Goal: Task Accomplishment & Management: Manage account settings

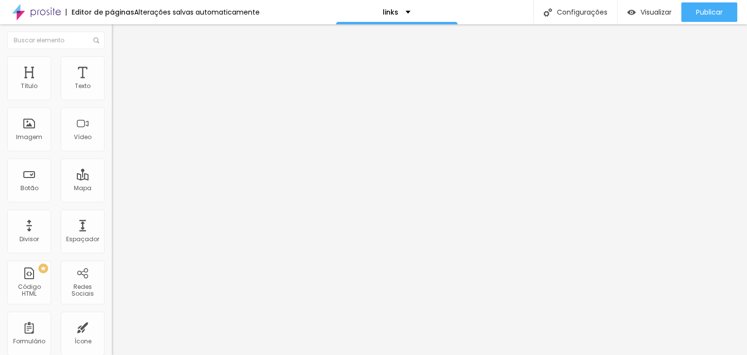
click at [112, 84] on span "Trocar imagem" at bounding box center [138, 79] width 53 height 8
click at [112, 131] on img at bounding box center [115, 127] width 7 height 7
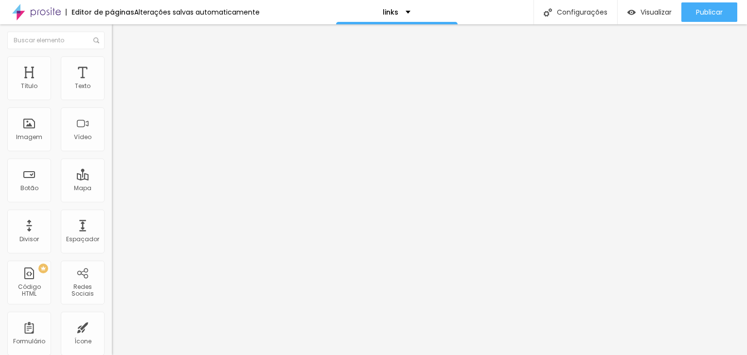
click at [121, 67] on span "Estilo" at bounding box center [128, 63] width 15 height 8
click at [112, 64] on li "Estilo" at bounding box center [168, 61] width 112 height 10
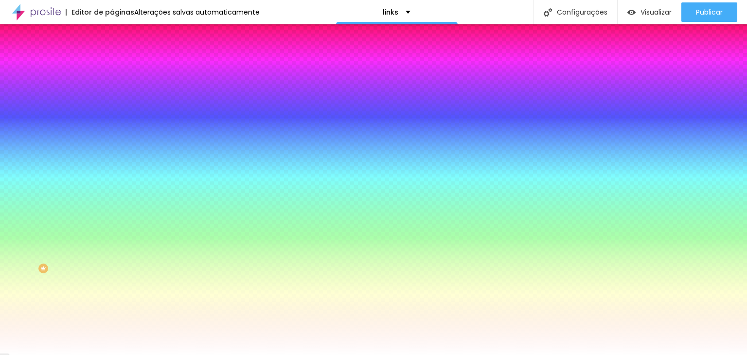
click at [121, 69] on span "Avançado" at bounding box center [137, 73] width 32 height 8
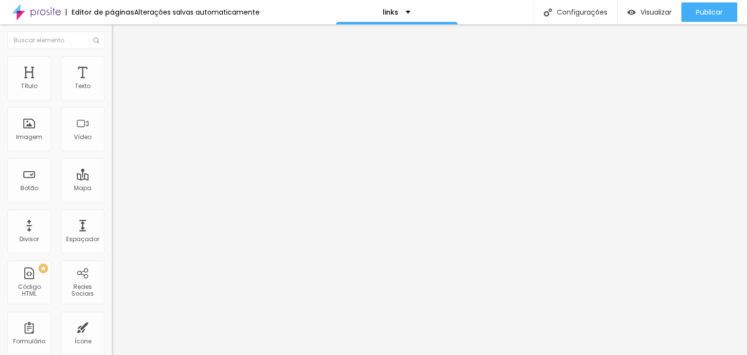
click at [112, 152] on span "Original" at bounding box center [123, 148] width 23 height 8
click at [112, 175] on div "Adicionar imagem Descrição da imagem (Alt) Alinhamento Proporção Original Cinem…" at bounding box center [168, 149] width 112 height 146
click at [112, 199] on input "https://" at bounding box center [170, 195] width 117 height 10
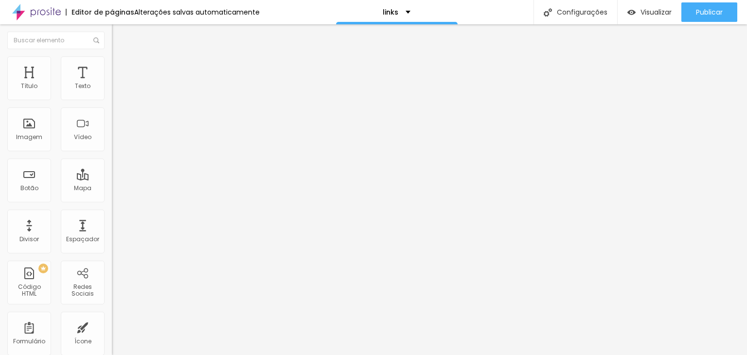
paste input "[DOMAIN_NAME][URL]"
type input "[URL][DOMAIN_NAME]"
click at [112, 83] on div "Adicionar imagem" at bounding box center [168, 79] width 112 height 7
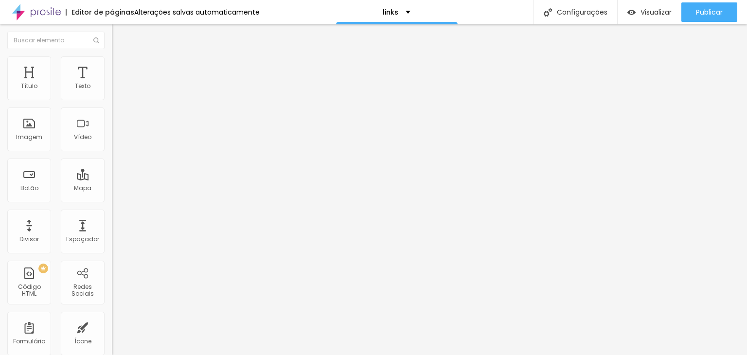
click at [112, 84] on span "Adicionar imagem" at bounding box center [143, 79] width 63 height 8
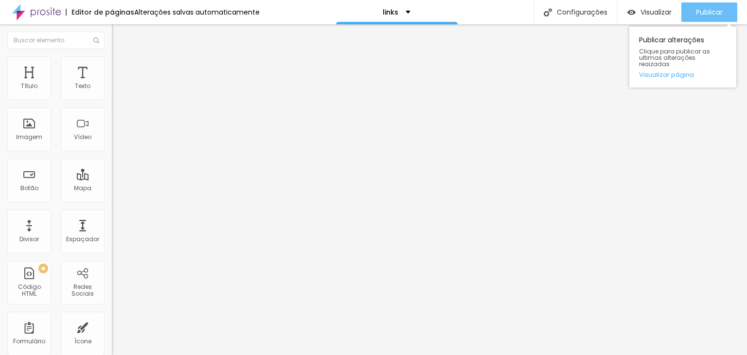
click at [718, 8] on span "Publicar" at bounding box center [709, 12] width 27 height 8
click at [668, 72] on link "Visualizar página" at bounding box center [683, 75] width 88 height 6
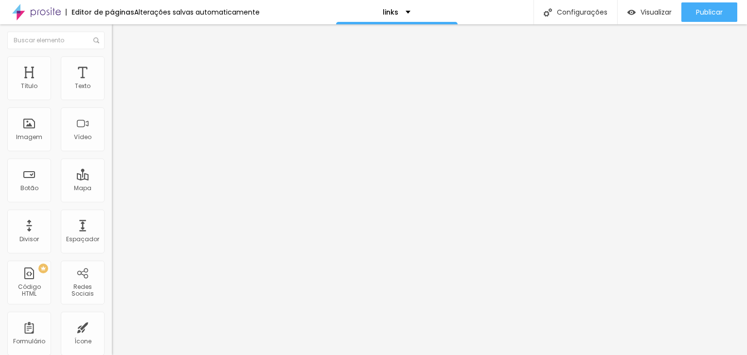
click at [112, 84] on span "Trocar imagem" at bounding box center [138, 79] width 53 height 8
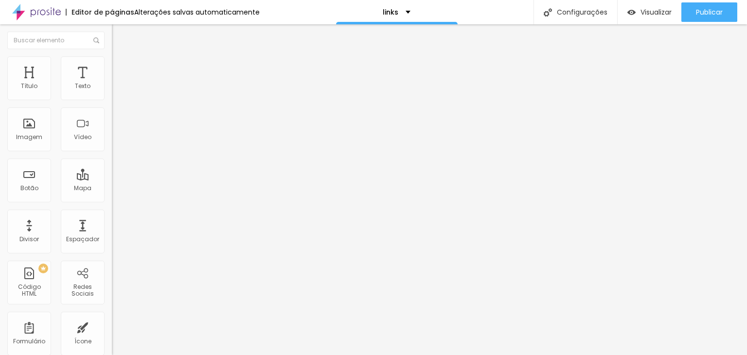
click at [112, 65] on li "Estilo" at bounding box center [168, 61] width 112 height 10
click at [121, 70] on span "Avançado" at bounding box center [137, 73] width 32 height 8
click at [112, 66] on li "Avançado" at bounding box center [168, 71] width 112 height 10
click at [112, 281] on div at bounding box center [168, 281] width 112 height 0
drag, startPoint x: 94, startPoint y: 215, endPoint x: 103, endPoint y: 212, distance: 8.6
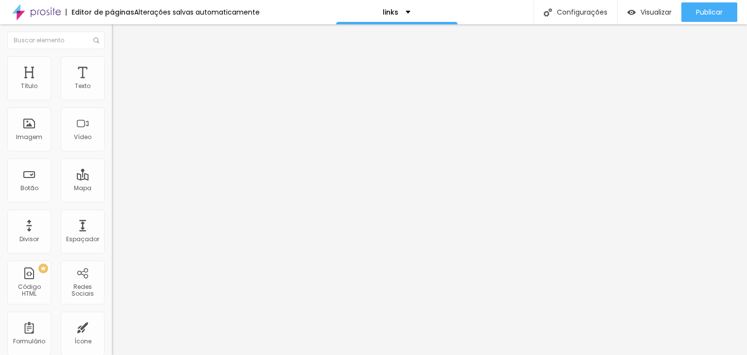
click at [112, 287] on div at bounding box center [168, 287] width 112 height 0
click at [121, 69] on span "Avançado" at bounding box center [137, 73] width 32 height 8
click at [112, 281] on div at bounding box center [168, 281] width 112 height 0
click at [112, 287] on div at bounding box center [168, 287] width 112 height 0
click at [112, 199] on input "[URL][DOMAIN_NAME]" at bounding box center [170, 196] width 117 height 10
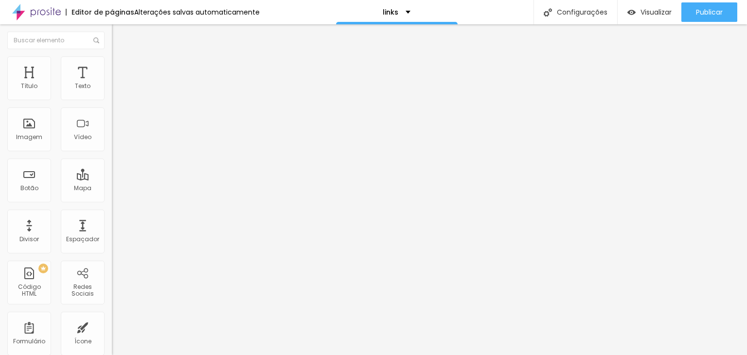
click at [112, 199] on input "[URL][DOMAIN_NAME]" at bounding box center [170, 196] width 117 height 10
paste input "text"
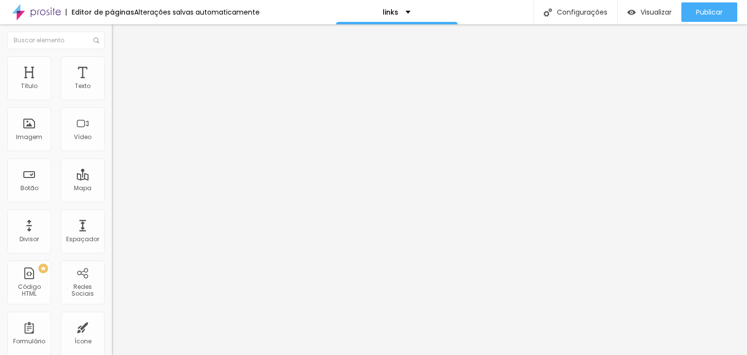
click at [112, 197] on input "text" at bounding box center [170, 196] width 117 height 10
paste input "[URL][DOMAIN_NAME]"
type input "[URL][DOMAIN_NAME]"
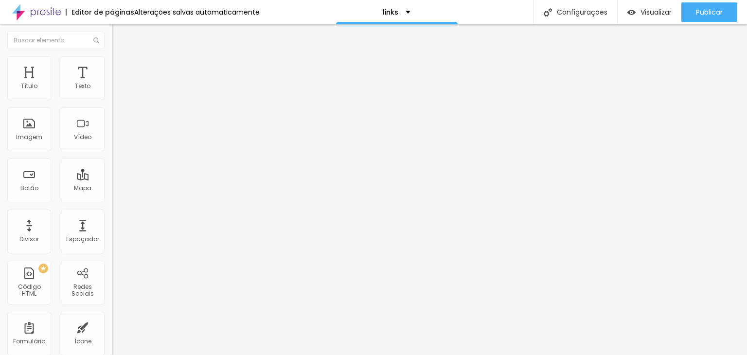
drag, startPoint x: 45, startPoint y: 108, endPoint x: 0, endPoint y: 113, distance: 45.6
click at [112, 113] on div "Texto Ver coleção > Alinhamento [GEOGRAPHIC_DATA] Link URL [URL][DOMAIN_NAME] A…" at bounding box center [168, 149] width 112 height 147
type input "Mais detalhes >"
click at [112, 84] on span "Trocar imagem" at bounding box center [138, 79] width 53 height 8
drag, startPoint x: 600, startPoint y: 143, endPoint x: 603, endPoint y: 157, distance: 15.0
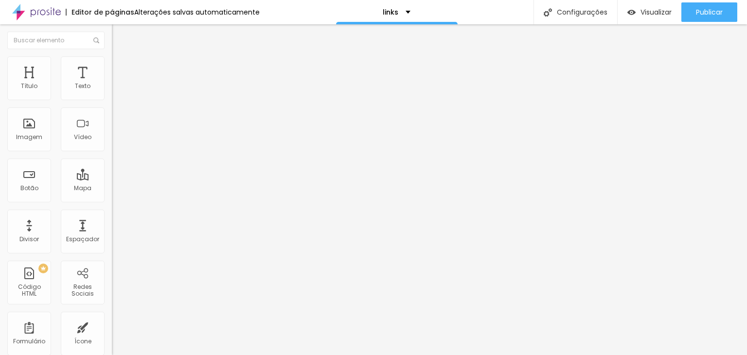
click at [112, 197] on input "[URL][DOMAIN_NAME]" at bounding box center [170, 196] width 117 height 10
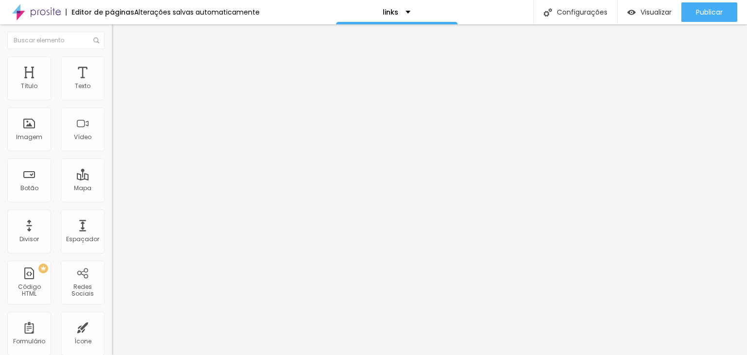
click at [112, 197] on input "[URL][DOMAIN_NAME]" at bounding box center [170, 196] width 117 height 10
click at [112, 200] on input "[URL][DOMAIN_NAME]" at bounding box center [170, 196] width 117 height 10
paste input "[DOMAIN_NAME][URL]"
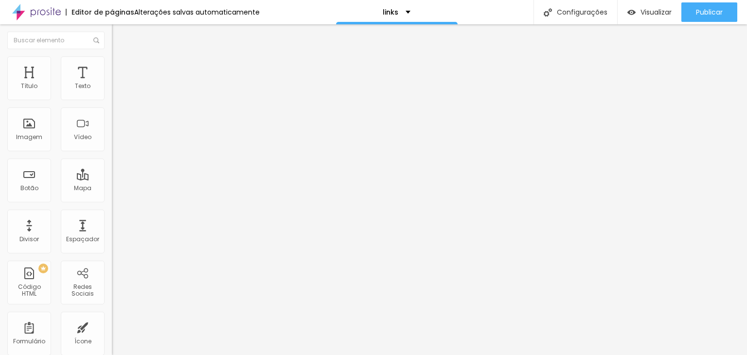
scroll to position [0, 36]
type input "[URL][DOMAIN_NAME]"
click at [112, 91] on input "Acessar o VSquad >" at bounding box center [170, 87] width 117 height 10
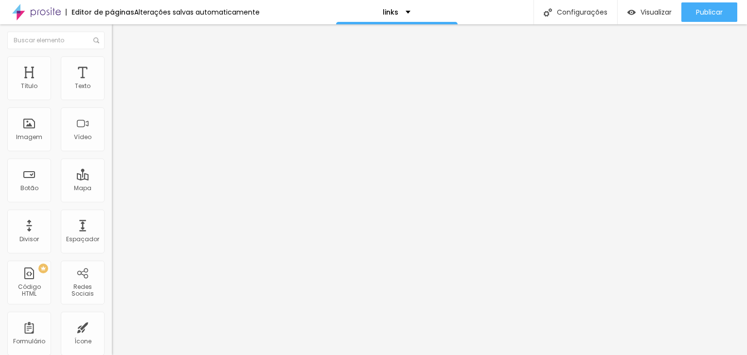
click at [112, 91] on input "Acessar o VSquad >" at bounding box center [170, 87] width 117 height 10
type input "V"
type input "Nossa Loja >"
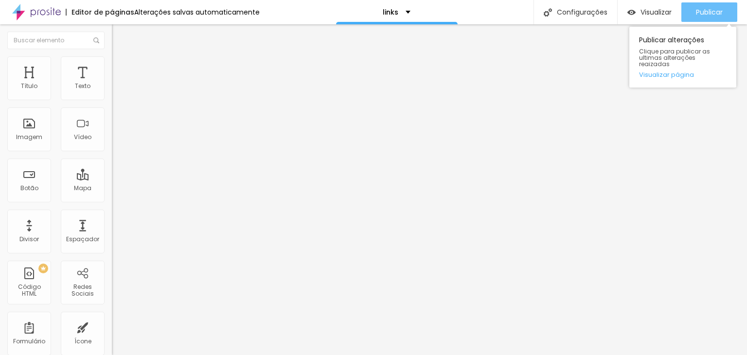
click at [717, 8] on span "Publicar" at bounding box center [709, 12] width 27 height 8
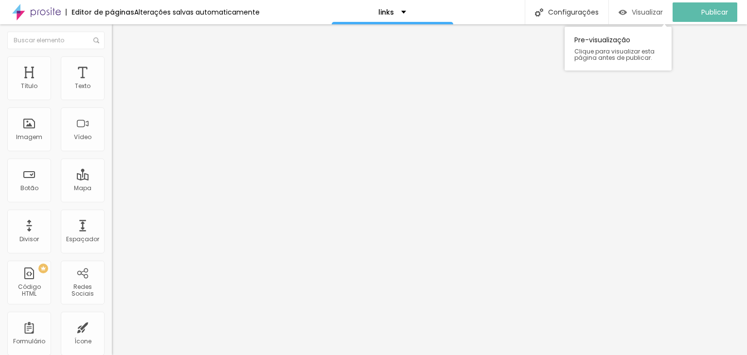
click at [657, 9] on span "Visualizar" at bounding box center [647, 12] width 31 height 8
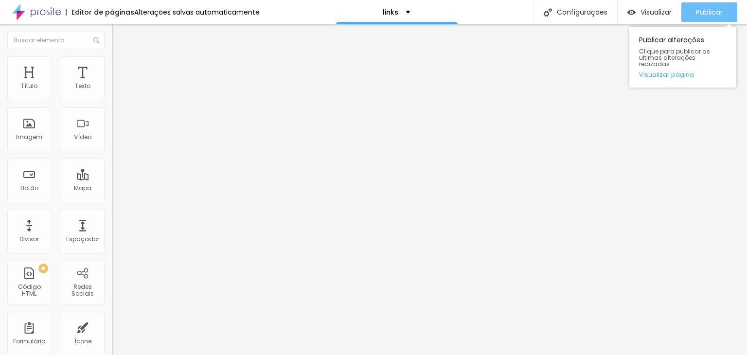
click at [704, 12] on span "Publicar" at bounding box center [709, 12] width 27 height 8
click at [678, 72] on link "Visualizar página" at bounding box center [683, 75] width 88 height 6
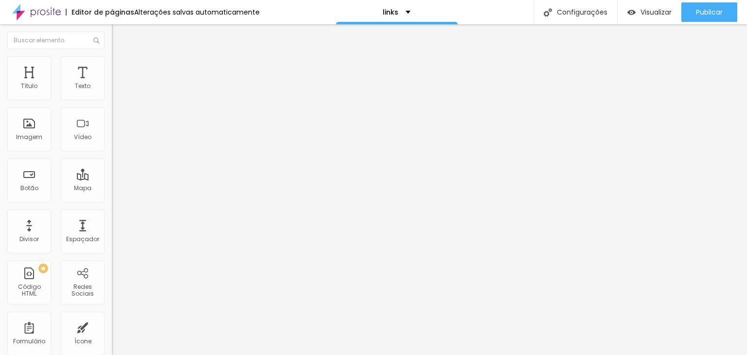
click at [112, 199] on input "[URL][DOMAIN_NAME][PHONE_NUMBER]?" at bounding box center [170, 196] width 117 height 10
click at [112, 194] on div "URL [URL][DOMAIN_NAME][PHONE_NUMBER]?" at bounding box center [168, 197] width 112 height 24
click at [112, 200] on input "[URL][DOMAIN_NAME][PHONE_NUMBER]?" at bounding box center [170, 196] width 117 height 10
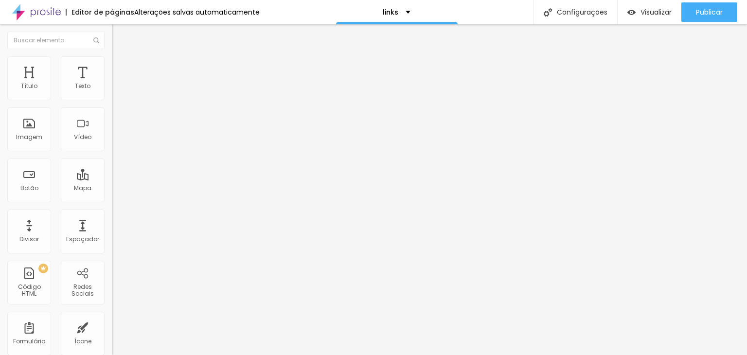
type input "[URL][DOMAIN_NAME][PHONE_NUMBER]?"
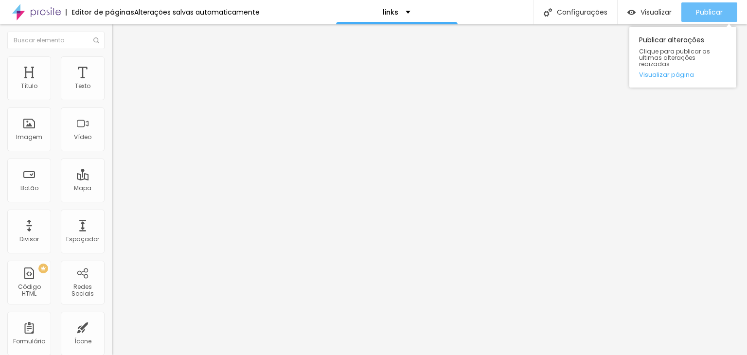
click at [711, 13] on span "Publicar" at bounding box center [709, 12] width 27 height 8
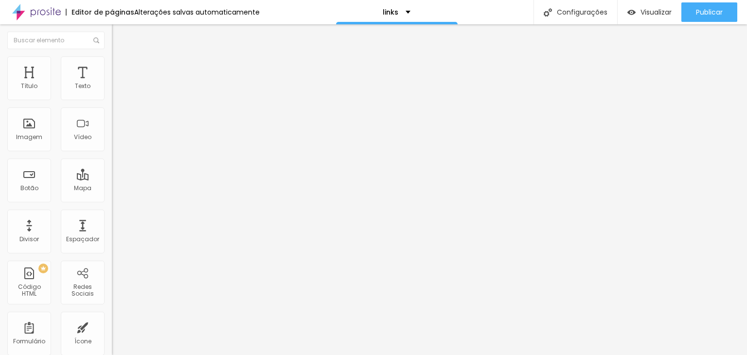
click at [112, 66] on img at bounding box center [116, 70] width 9 height 9
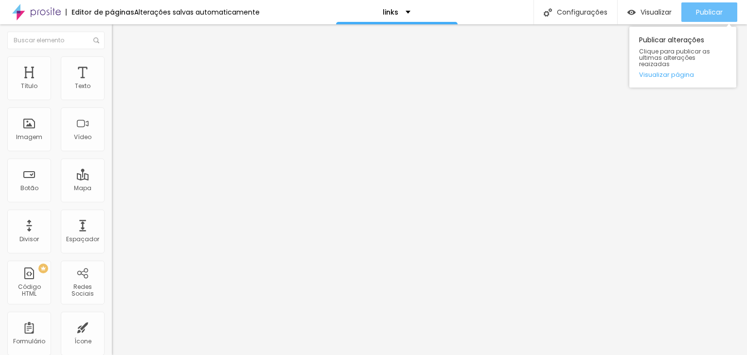
click at [708, 12] on span "Publicar" at bounding box center [709, 12] width 27 height 8
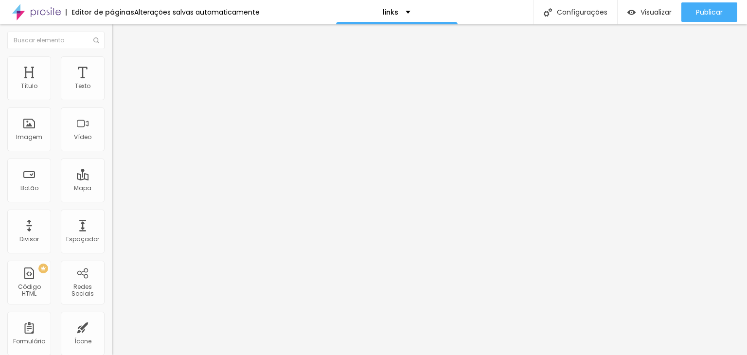
click at [119, 34] on img "button" at bounding box center [123, 36] width 8 height 8
click at [119, 32] on img "button" at bounding box center [123, 36] width 8 height 8
click at [112, 120] on div at bounding box center [168, 122] width 112 height 75
click at [112, 106] on div at bounding box center [168, 102] width 112 height 8
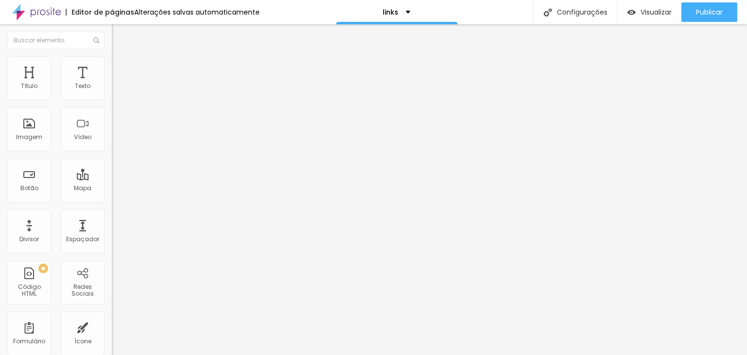
click at [112, 97] on img at bounding box center [115, 93] width 7 height 7
drag, startPoint x: 84, startPoint y: 187, endPoint x: 93, endPoint y: 185, distance: 9.6
click at [112, 105] on img at bounding box center [115, 101] width 7 height 7
click at [112, 113] on img at bounding box center [115, 109] width 7 height 7
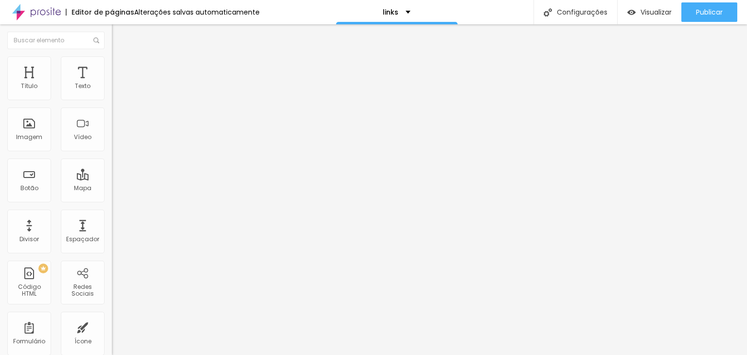
click at [112, 106] on div at bounding box center [168, 102] width 112 height 8
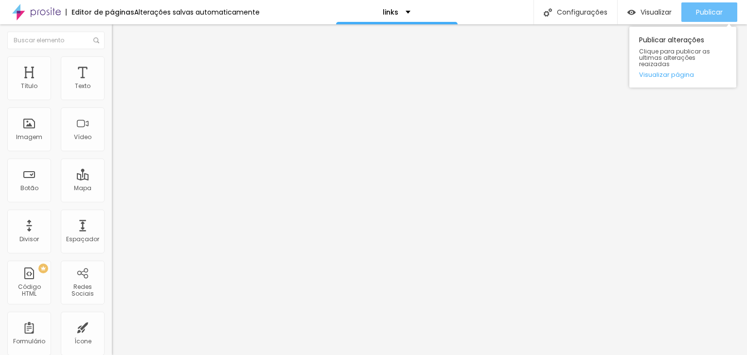
click at [720, 15] on span "Publicar" at bounding box center [709, 12] width 27 height 8
click at [674, 72] on link "Visualizar página" at bounding box center [683, 75] width 88 height 6
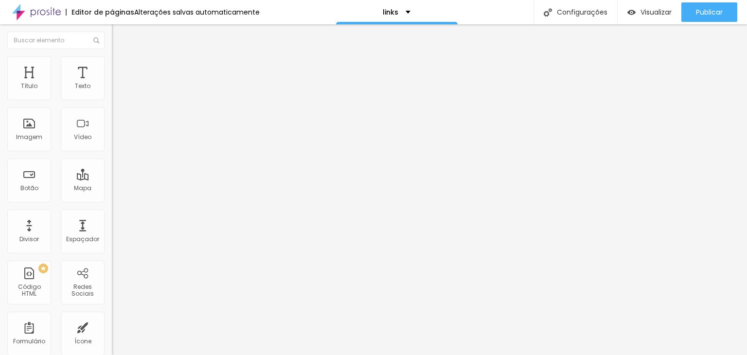
click at [112, 139] on div at bounding box center [168, 122] width 112 height 75
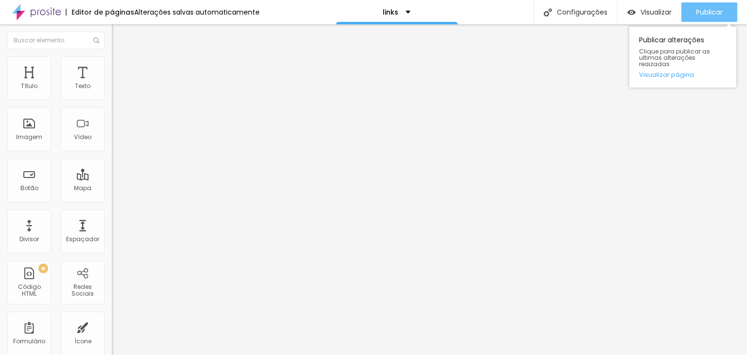
click at [699, 12] on span "Publicar" at bounding box center [709, 12] width 27 height 8
click at [672, 72] on link "Visualizar página" at bounding box center [683, 75] width 88 height 6
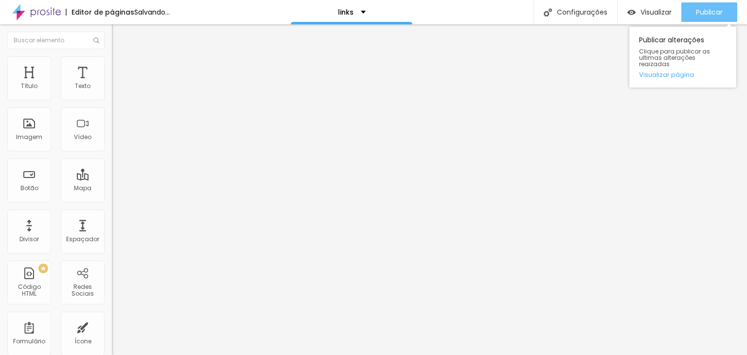
click at [700, 16] on span "Publicar" at bounding box center [709, 12] width 27 height 8
click at [674, 72] on link "Visualizar página" at bounding box center [683, 75] width 88 height 6
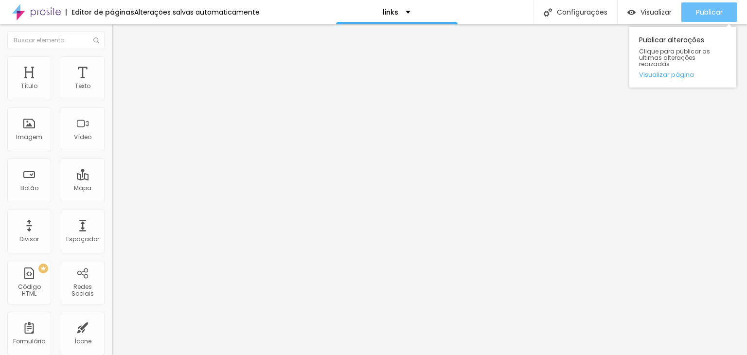
click at [692, 9] on button "Publicar" at bounding box center [709, 11] width 56 height 19
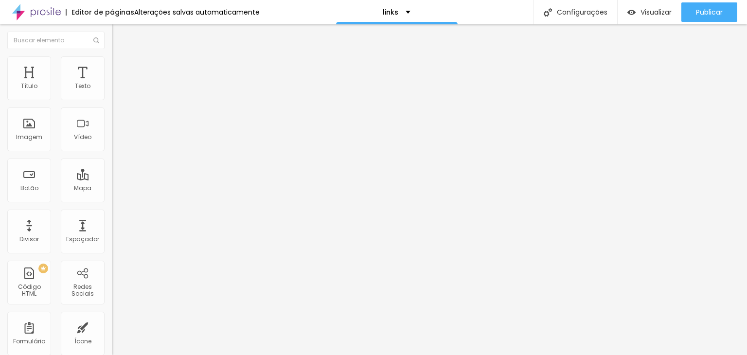
click at [112, 250] on div "Editar Código HTML Conteúdo Avançado Código HTML 6959 caracteres < blockquote c…" at bounding box center [168, 189] width 112 height 331
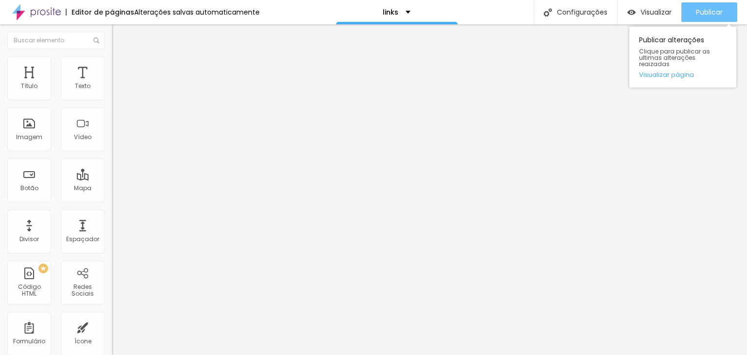
click at [709, 15] on span "Publicar" at bounding box center [709, 12] width 27 height 8
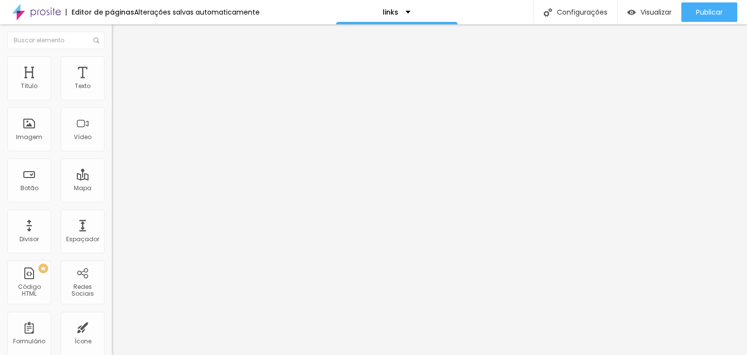
scroll to position [0, 14]
type input "https://www.instagram.com/vim.tt"
click at [112, 91] on input "Veja nos Stories da VIM >" at bounding box center [170, 87] width 117 height 10
drag, startPoint x: 67, startPoint y: 110, endPoint x: 0, endPoint y: 105, distance: 67.3
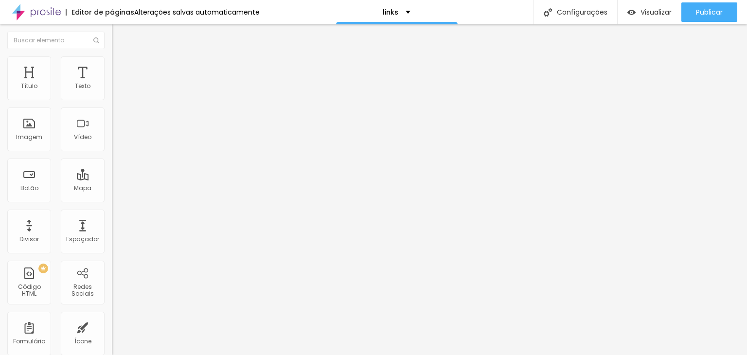
click at [112, 105] on div "Texto Veja nos Stories da VIM > Alinhamento Tamanho Grande Pequeno Normal Grand…" at bounding box center [168, 149] width 112 height 147
type input "Veja mais no insta da VIM >"
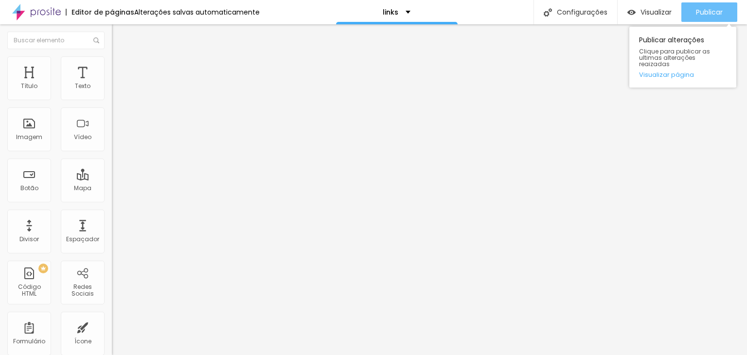
click at [715, 9] on span "Publicar" at bounding box center [709, 12] width 27 height 8
click at [670, 72] on link "Visualizar página" at bounding box center [683, 75] width 88 height 6
click at [689, 12] on button "Publicar" at bounding box center [709, 11] width 56 height 19
click at [674, 72] on link "Visualizar página" at bounding box center [683, 75] width 88 height 6
